Goal: Task Accomplishment & Management: Complete application form

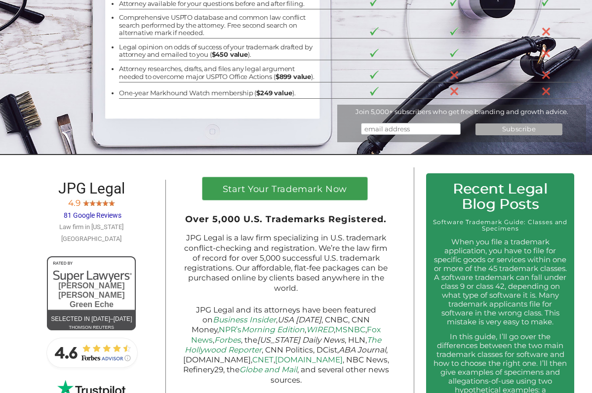
scroll to position [271, 0]
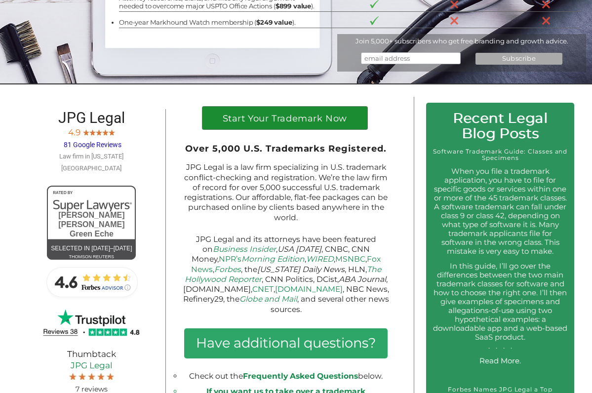
click at [305, 125] on h1 "Start Your Trademark Now" at bounding box center [284, 121] width 153 height 14
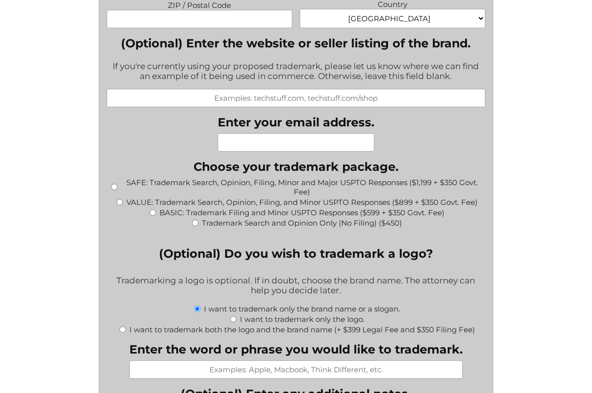
scroll to position [928, 0]
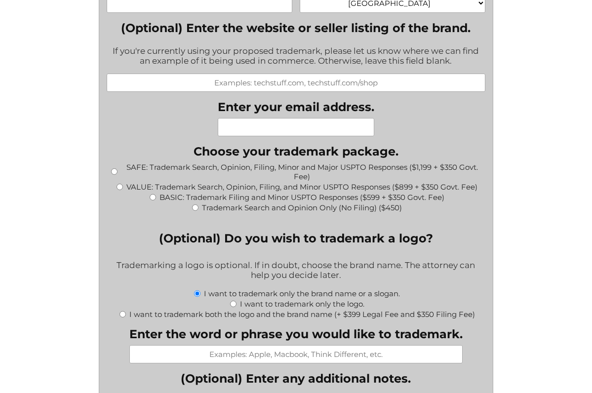
click at [152, 194] on input "BASIC: Trademark Filing and Minor USPTO Responses ($599 + $350 Govt. Fee)" at bounding box center [153, 197] width 6 height 6
radio input "true"
type input "$949.00"
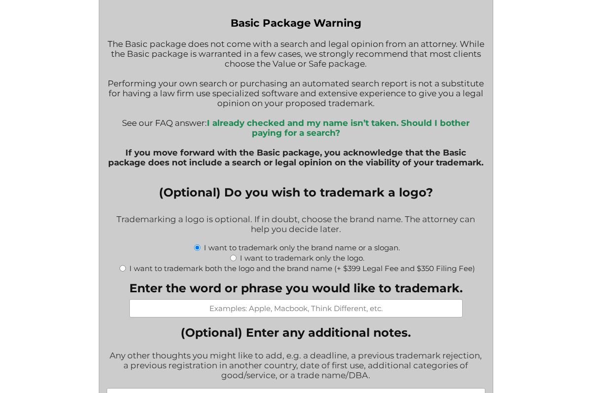
scroll to position [1151, 0]
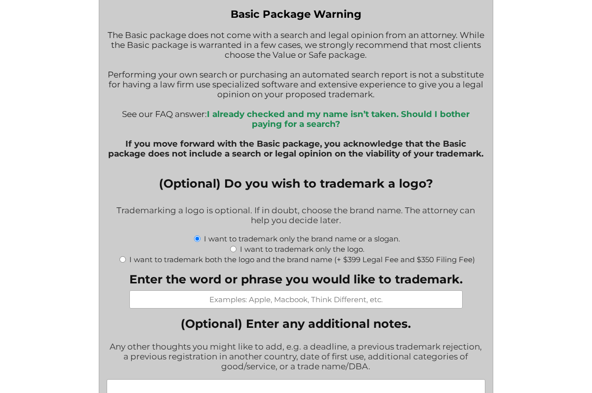
click at [123, 256] on input "I want to trademark both the logo and the brand name (+ $399 Legal Fee and $350…" at bounding box center [122, 259] width 6 height 6
radio input "true"
type input "$1,698.00"
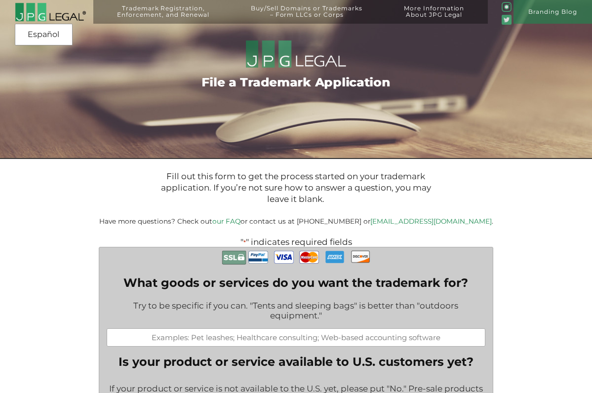
scroll to position [0, 0]
click at [46, 19] on img at bounding box center [50, 11] width 71 height 19
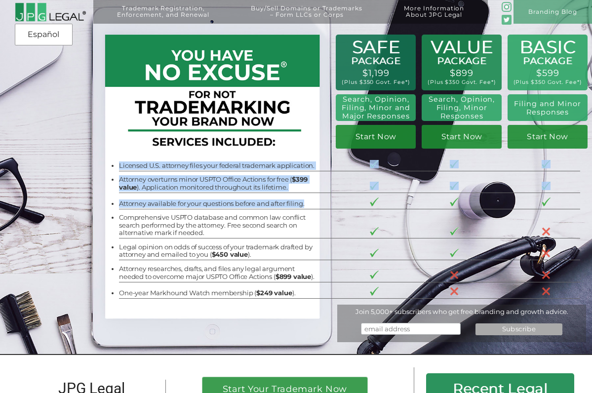
drag, startPoint x: 309, startPoint y: 202, endPoint x: 120, endPoint y: 162, distance: 192.8
click at [120, 162] on tbody "Licensed U.S. attorney files your federal trademark application. Attorney overt…" at bounding box center [349, 227] width 461 height 144
copy tbody "Licensed U.S. attorney files your federal trademark application. Attorney overt…"
click at [152, 182] on li "Attorney overturns minor USPTO Office Actions for free ( $399 value ). Applicat…" at bounding box center [218, 183] width 199 height 15
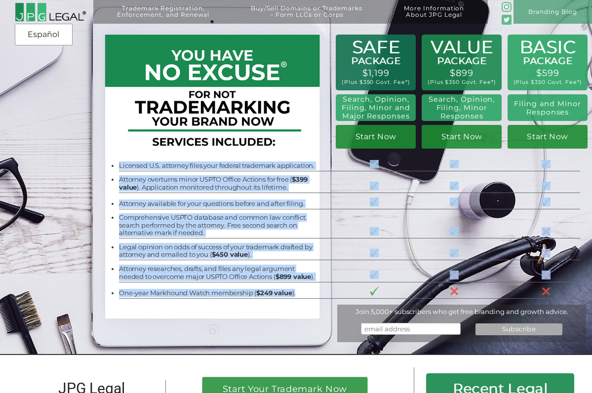
drag, startPoint x: 120, startPoint y: 161, endPoint x: 297, endPoint y: 297, distance: 222.7
click at [297, 297] on tbody "Licensed U.S. attorney files your federal trademark application. Attorney overt…" at bounding box center [349, 227] width 461 height 144
copy tbody "Licensed U.S. attorney files your federal trademark application. Attorney overt…"
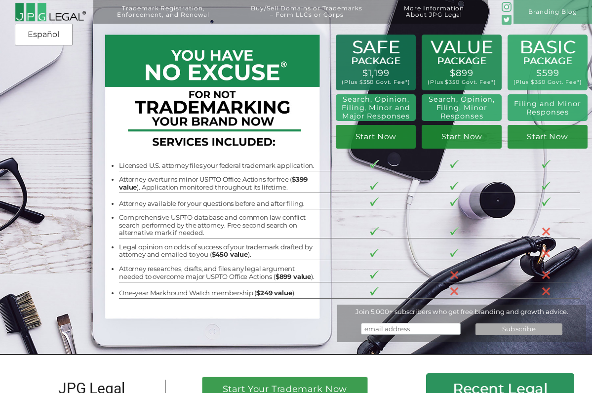
click at [219, 178] on li "Attorney overturns minor USPTO Office Actions for free ( $399 value ). Applicat…" at bounding box center [218, 183] width 199 height 15
